Goal: Task Accomplishment & Management: Manage account settings

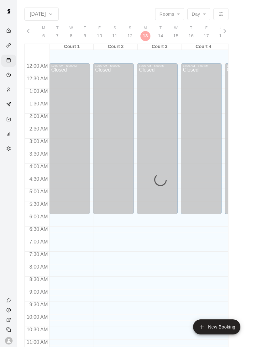
scroll to position [282, 0]
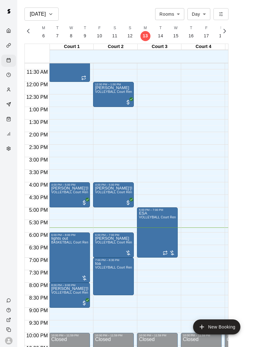
click at [117, 191] on span "VOLLEYBALL Court Rental (Everyday After 3 pm and All Day Weekends)" at bounding box center [149, 191] width 109 height 3
click at [103, 208] on img "edit" at bounding box center [101, 211] width 7 height 7
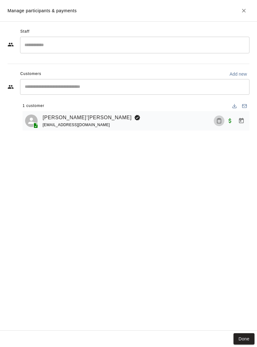
click at [217, 120] on icon "Mark attendance" at bounding box center [219, 121] width 4 height 4
click at [221, 125] on li "[PERSON_NAME] attended" at bounding box center [246, 123] width 73 height 10
click at [248, 342] on button "Done" at bounding box center [243, 339] width 21 height 12
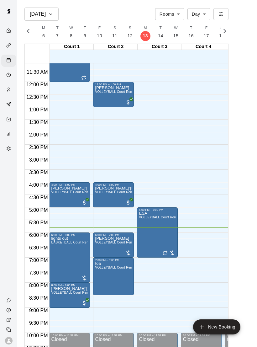
click at [143, 233] on img "edit" at bounding box center [145, 232] width 7 height 7
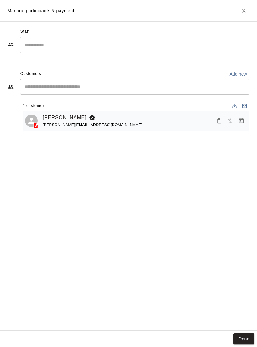
click at [217, 125] on button "Mark attendance" at bounding box center [219, 120] width 11 height 11
click at [226, 120] on p "[PERSON_NAME] attended" at bounding box center [250, 120] width 55 height 6
click at [247, 343] on button "Done" at bounding box center [243, 339] width 21 height 12
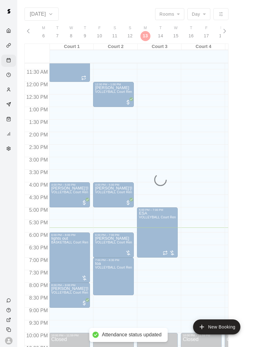
click at [244, 334] on main "[DATE] Rooms ***** ​ Day *** ​ S 12 S 13 M 14 T 15 W 16 T 17 F 18 S 19 S 20 M 2…" at bounding box center [137, 181] width 235 height 347
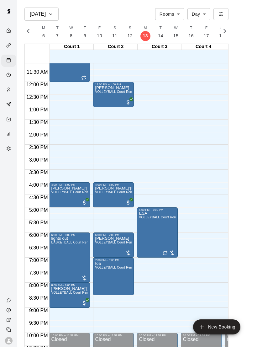
click at [61, 259] on img "edit" at bounding box center [57, 257] width 7 height 7
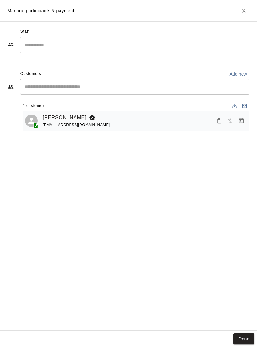
click at [216, 119] on button "Mark attendance" at bounding box center [219, 120] width 11 height 11
click at [226, 117] on p "[PERSON_NAME] attended" at bounding box center [250, 120] width 55 height 6
click at [242, 342] on button "Done" at bounding box center [243, 339] width 21 height 12
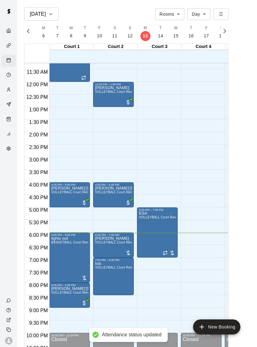
click at [111, 238] on p "[PERSON_NAME]" at bounding box center [113, 238] width 37 height 0
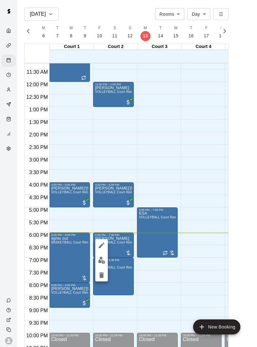
click at [103, 260] on img "edit" at bounding box center [101, 259] width 7 height 7
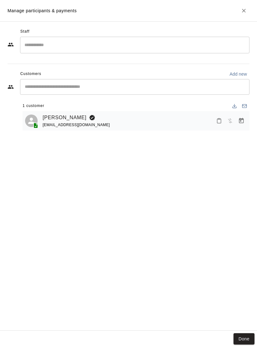
click at [225, 116] on div at bounding box center [230, 120] width 33 height 11
click at [216, 121] on icon "Mark attendance" at bounding box center [219, 121] width 6 height 6
click at [231, 123] on p "[PERSON_NAME] attended" at bounding box center [250, 122] width 55 height 6
click at [247, 336] on button "Done" at bounding box center [243, 339] width 21 height 12
